Goal: Find specific page/section: Find specific page/section

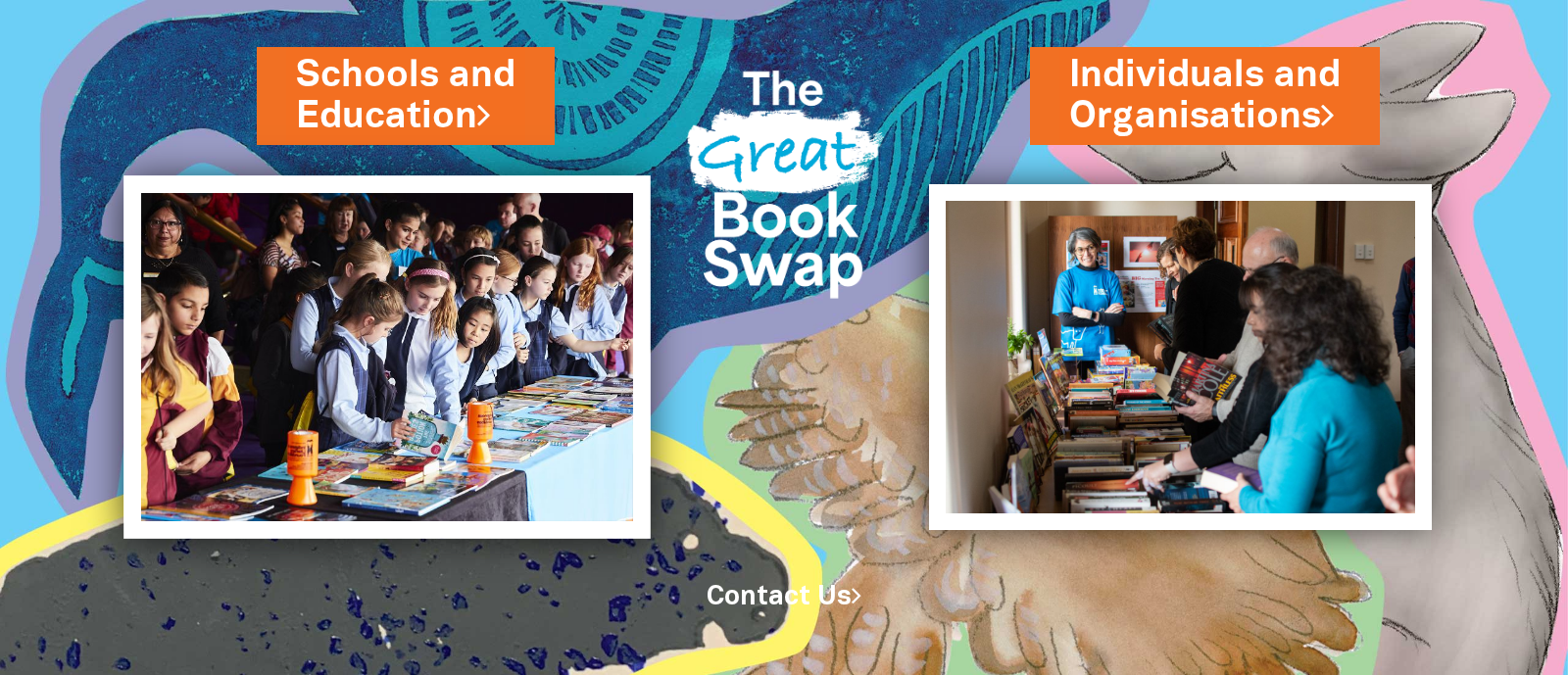
click at [378, 286] on img at bounding box center [386, 357] width 527 height 363
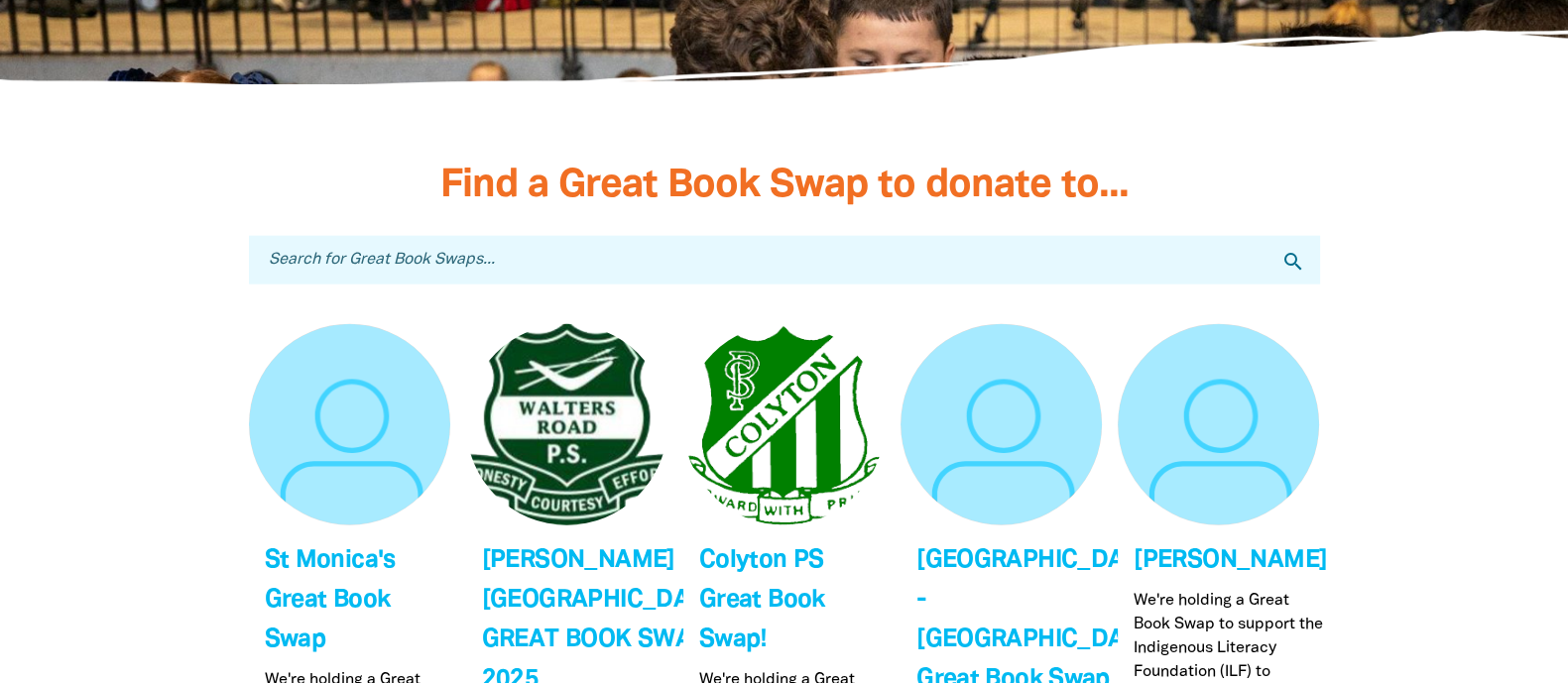
scroll to position [5871, 0]
click at [1124, 237] on input "Search for Great Book Swaps..." at bounding box center [784, 261] width 1071 height 49
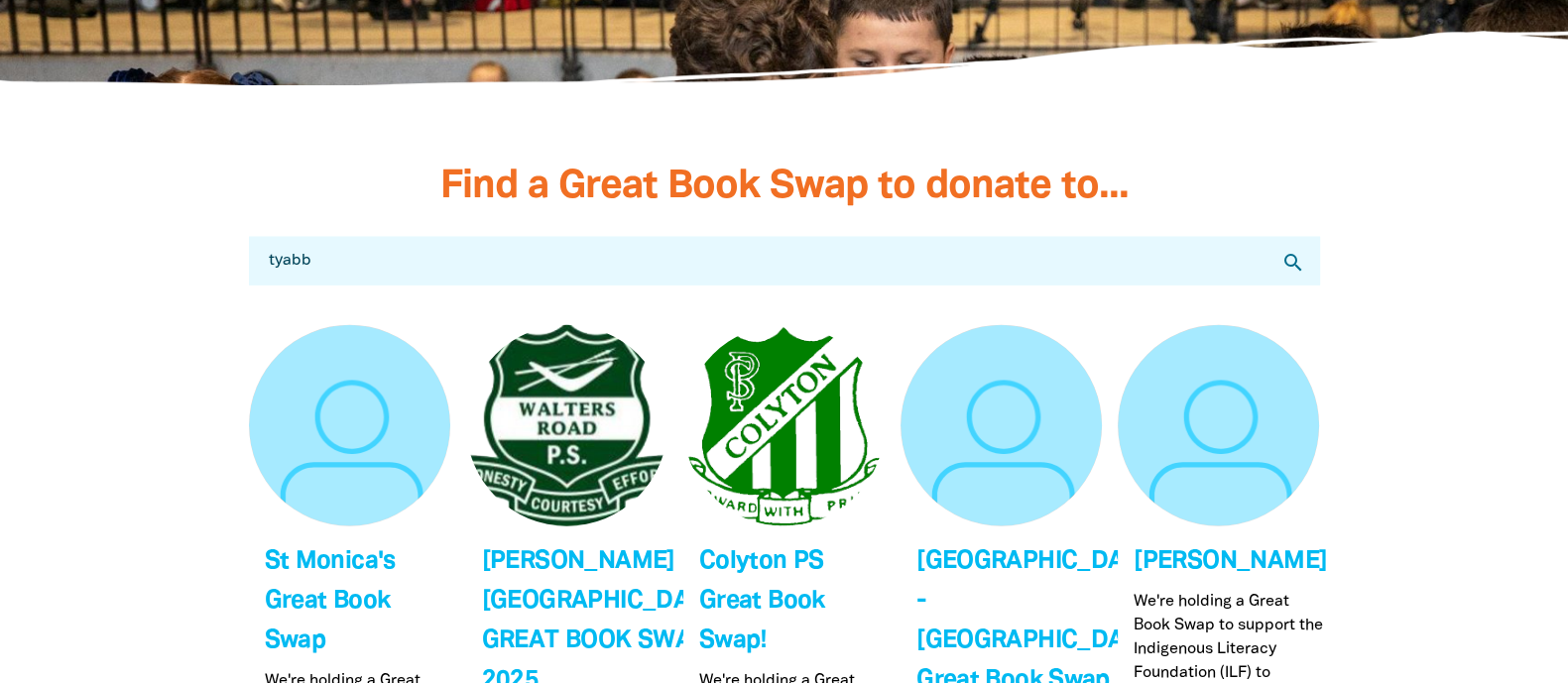
type input "tyabb"
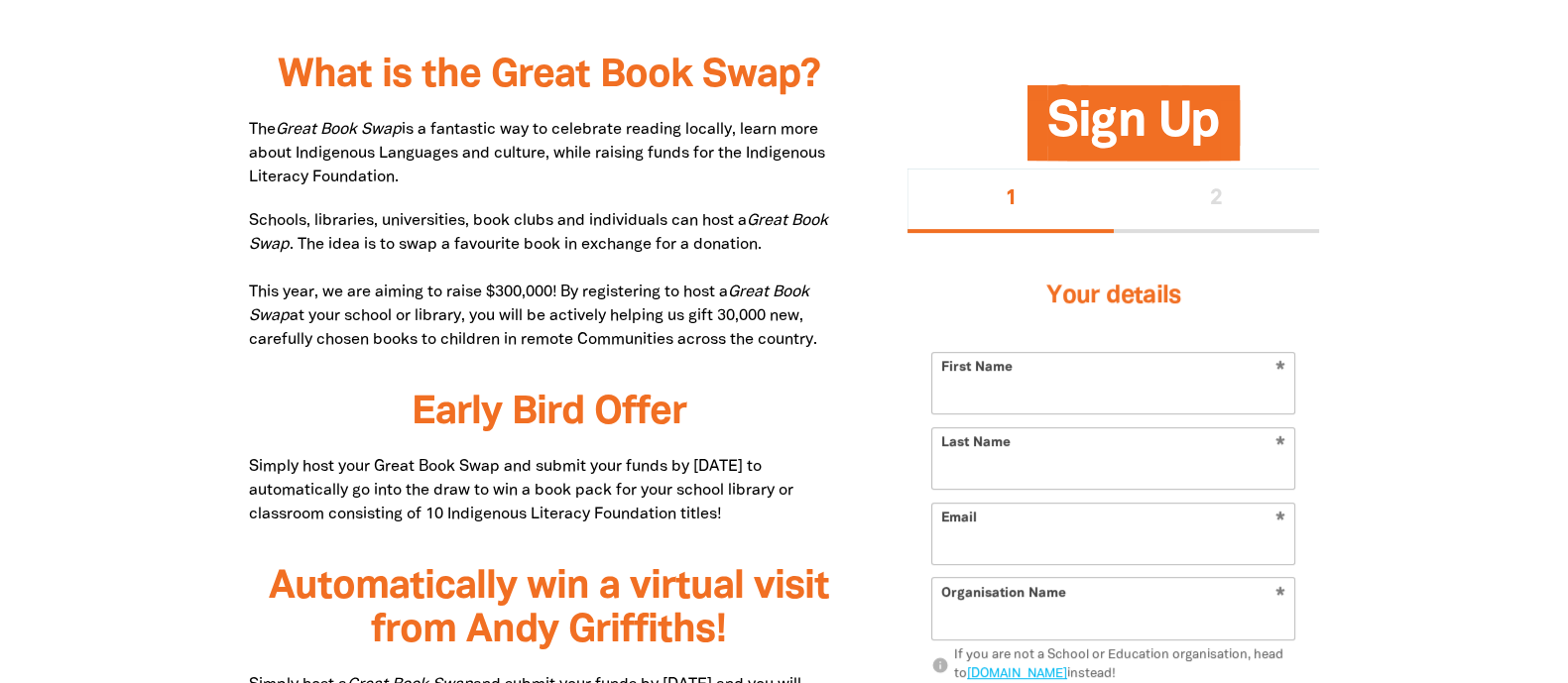
scroll to position [815, 0]
